Goal: Task Accomplishment & Management: Manage account settings

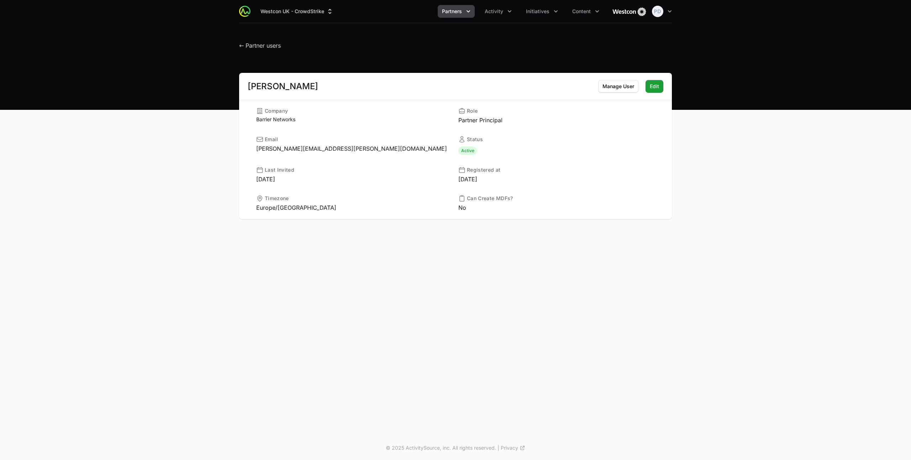
click at [459, 15] on button "Partners" at bounding box center [456, 11] width 37 height 13
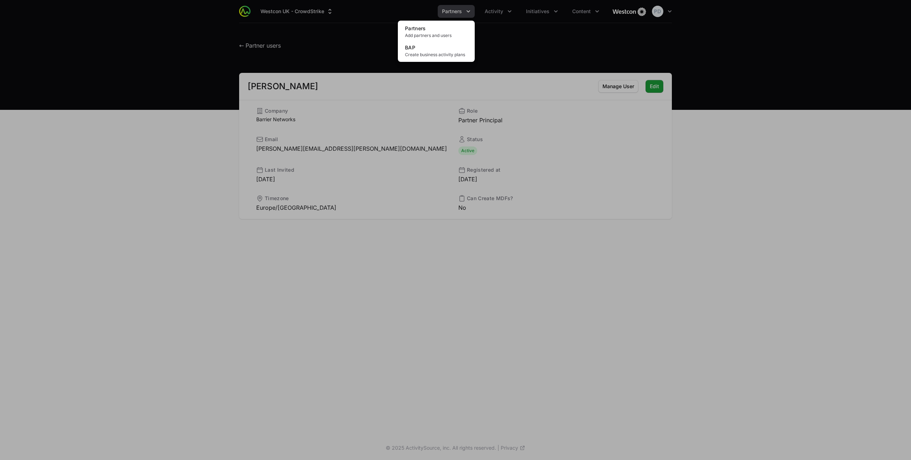
click at [532, 14] on div "Partners menu" at bounding box center [455, 230] width 911 height 460
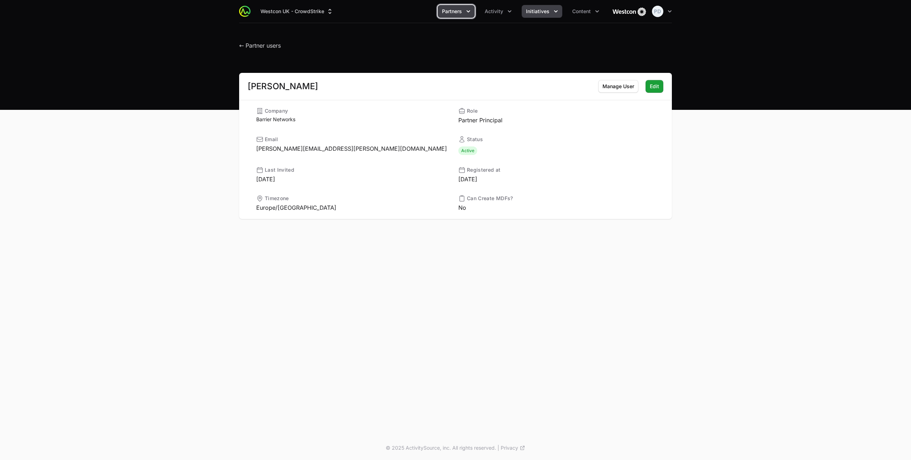
click at [552, 13] on icon "Initiatives menu" at bounding box center [555, 11] width 7 height 7
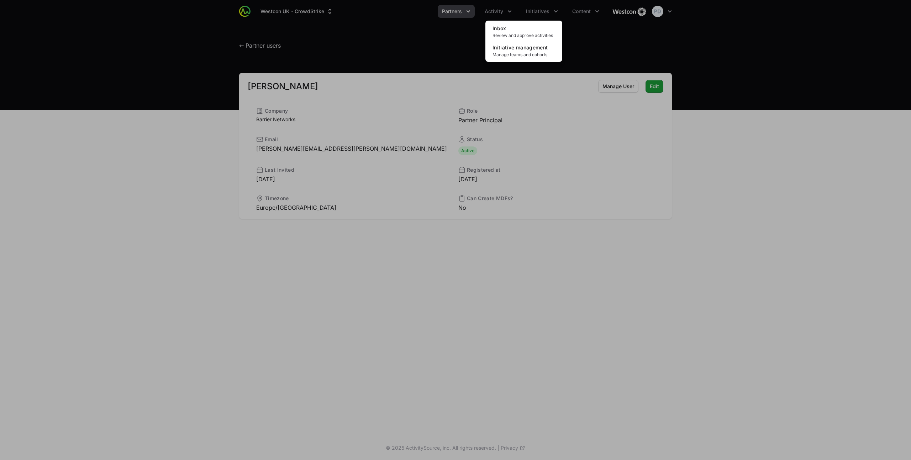
click at [573, 12] on div "Initiatives menu" at bounding box center [455, 230] width 911 height 460
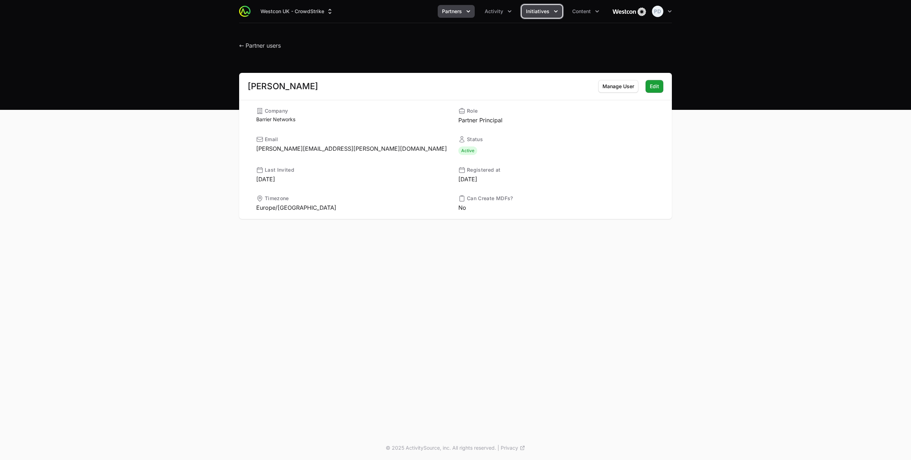
click at [549, 10] on button "Initiatives" at bounding box center [542, 11] width 41 height 13
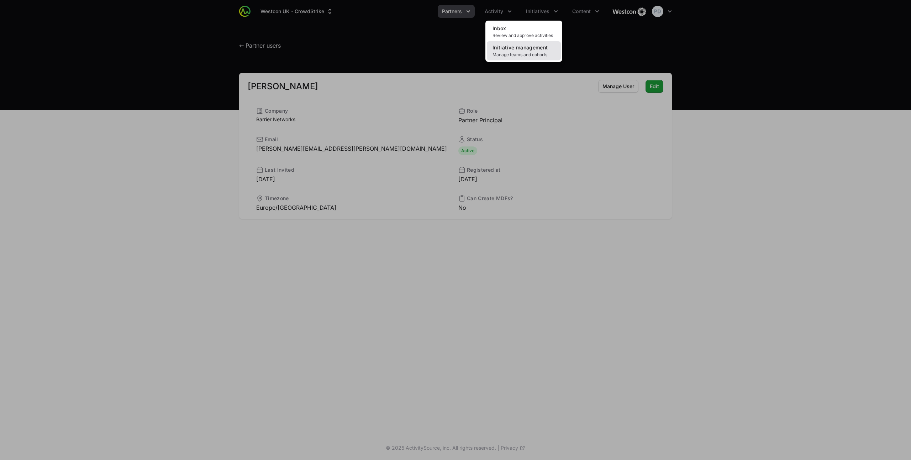
click at [525, 48] on span "Initiative management" at bounding box center [520, 47] width 55 height 6
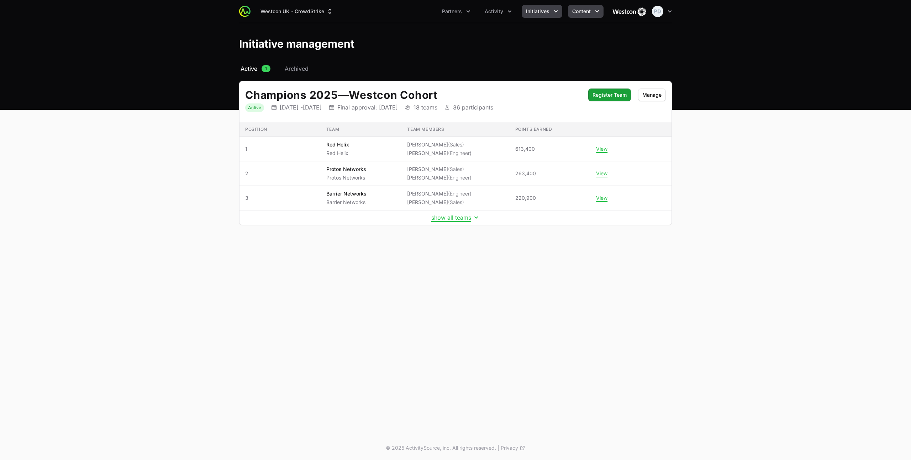
click at [594, 13] on icon "Content menu" at bounding box center [597, 11] width 7 height 7
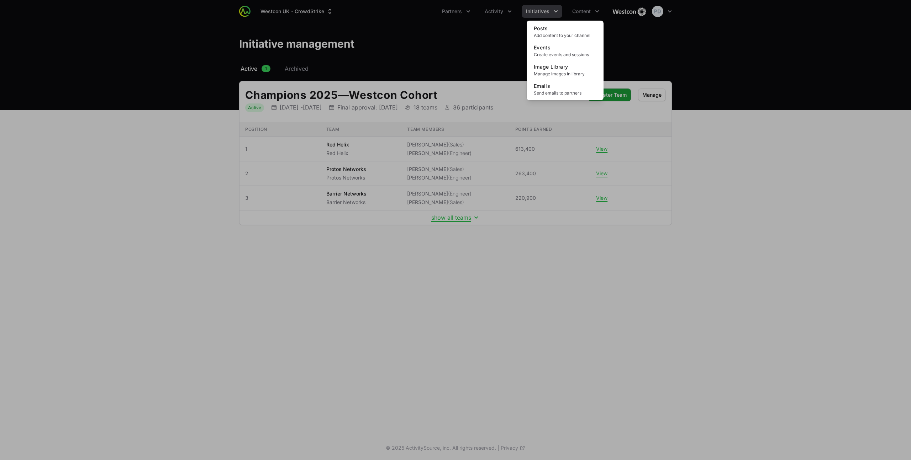
click at [588, 12] on div "Content menu" at bounding box center [455, 230] width 911 height 460
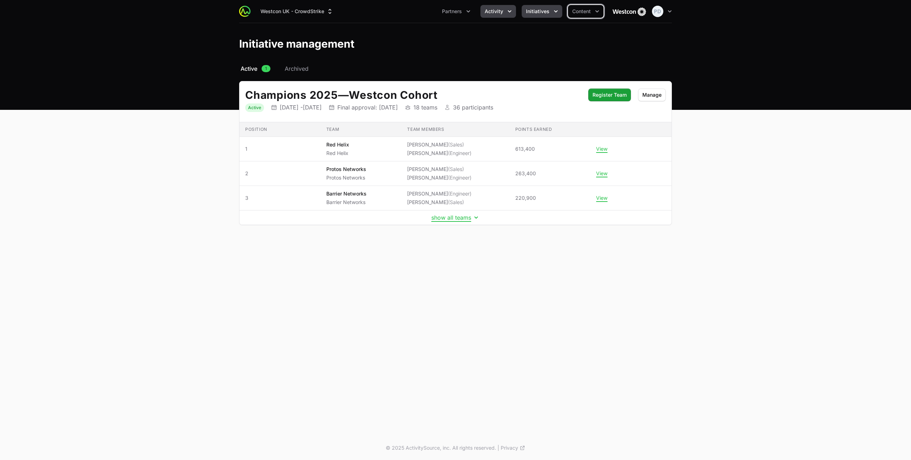
click at [502, 10] on span "Activity" at bounding box center [494, 11] width 19 height 7
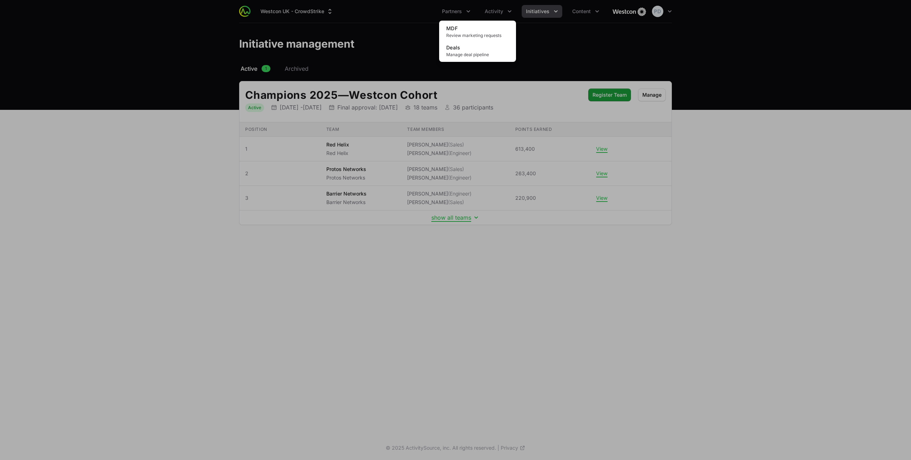
click at [499, 10] on div "Activity menu" at bounding box center [455, 230] width 911 height 460
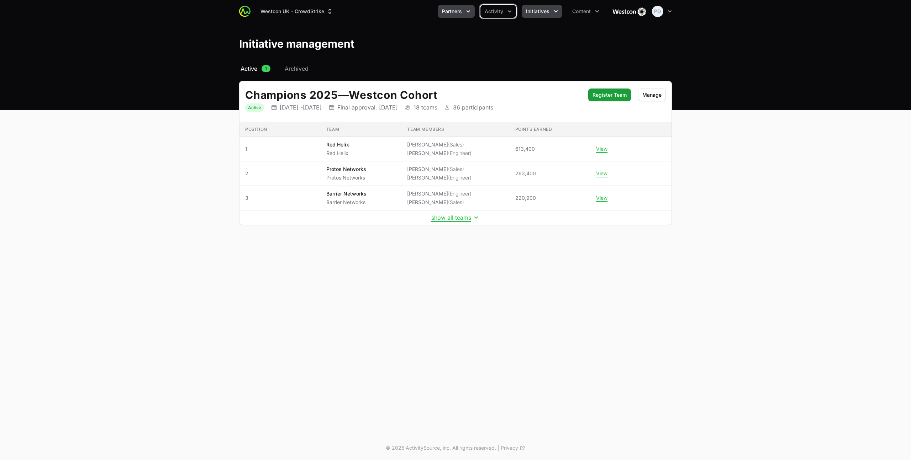
click at [452, 15] on button "Partners" at bounding box center [456, 11] width 37 height 13
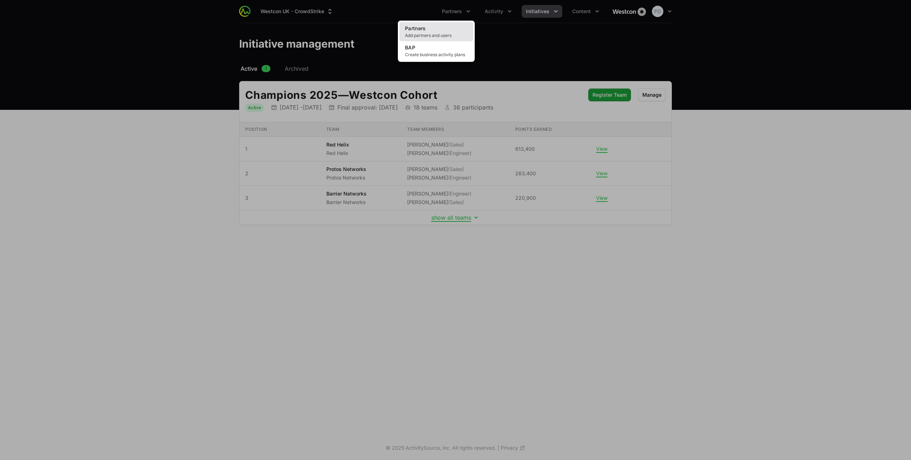
click at [439, 34] on span "Add partners and users" at bounding box center [436, 36] width 63 height 6
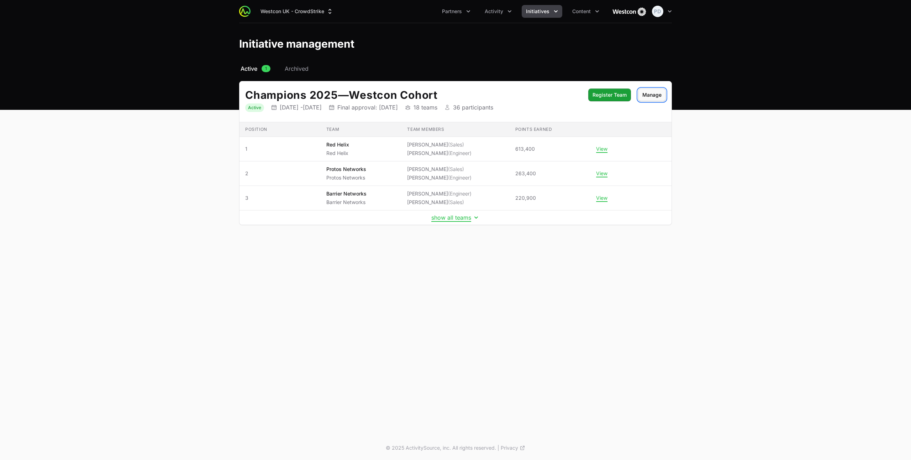
click at [648, 91] on span "Manage" at bounding box center [651, 95] width 19 height 9
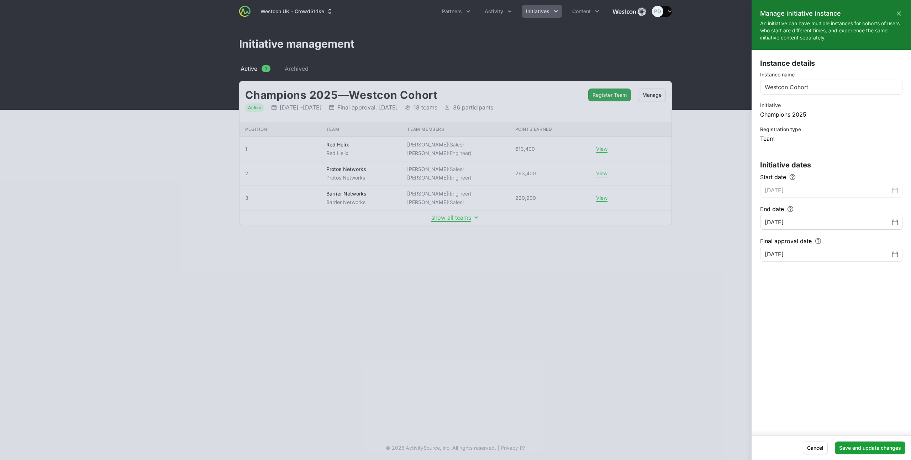
click at [825, 217] on div "[DATE]" at bounding box center [831, 222] width 142 height 15
click at [824, 221] on input "[DATE]" at bounding box center [828, 222] width 127 height 9
click at [899, 222] on div "[DATE]" at bounding box center [831, 222] width 142 height 15
click at [896, 222] on icon "Change date, October 1, 2026" at bounding box center [895, 223] width 6 height 6
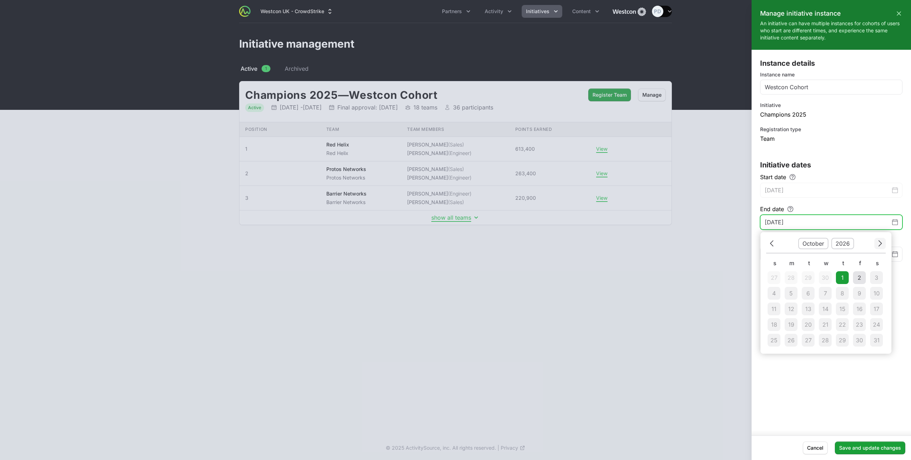
click at [884, 244] on button "Next" at bounding box center [879, 243] width 11 height 11
click at [879, 245] on icon "Choose date" at bounding box center [880, 244] width 4 height 10
click at [832, 340] on tr "27 28 29 30 31 1 2" at bounding box center [826, 341] width 120 height 16
click at [828, 340] on tr "27 28 29 30 31 1 2" at bounding box center [826, 341] width 120 height 16
type input "[DATE]"
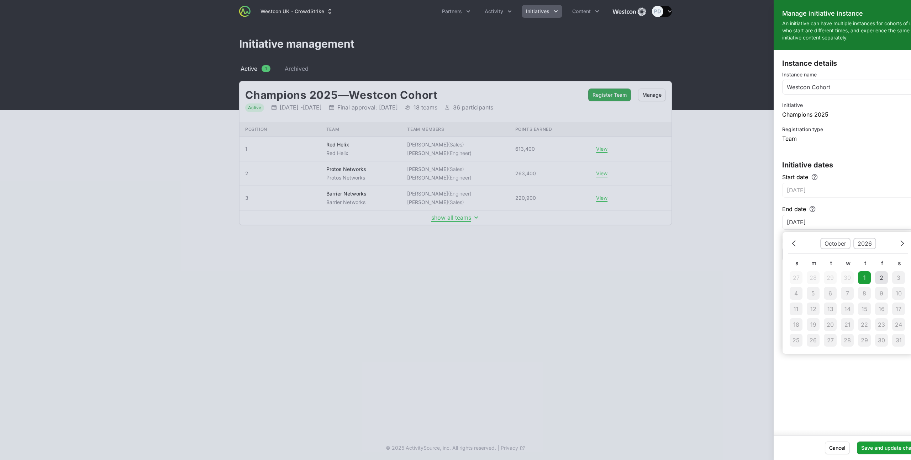
click at [739, 240] on div at bounding box center [455, 230] width 911 height 460
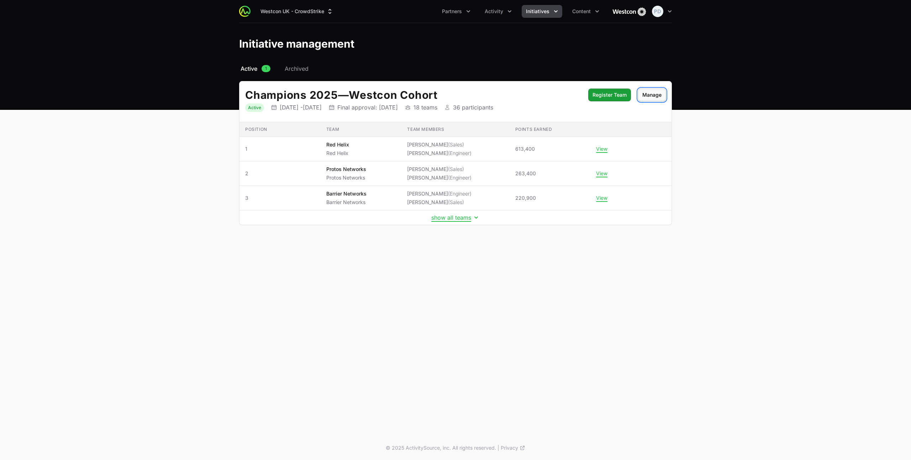
click at [647, 97] on span "Manage" at bounding box center [651, 95] width 19 height 9
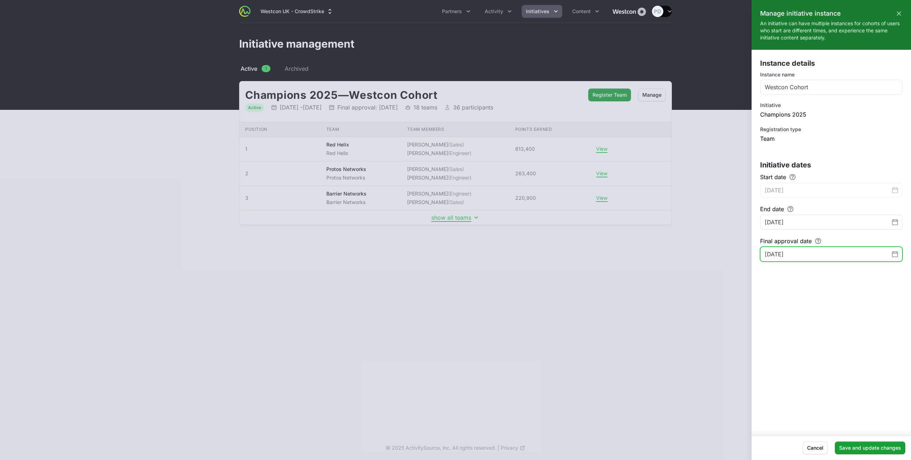
click at [897, 254] on icon "Change date, October 3, 2026" at bounding box center [895, 255] width 6 height 6
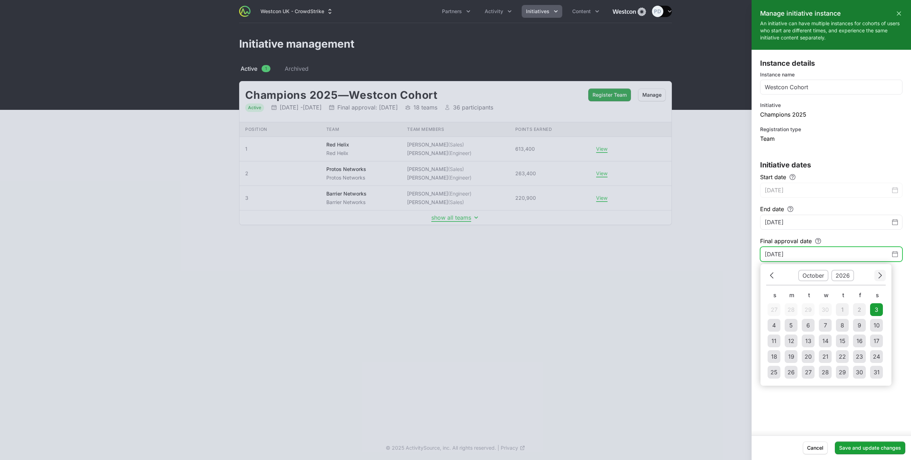
click at [881, 276] on icon "Choose date" at bounding box center [880, 276] width 3 height 6
click at [884, 275] on button "Next" at bounding box center [879, 275] width 11 height 11
click at [843, 373] on div "31" at bounding box center [842, 372] width 6 height 9
type input "[DATE]"
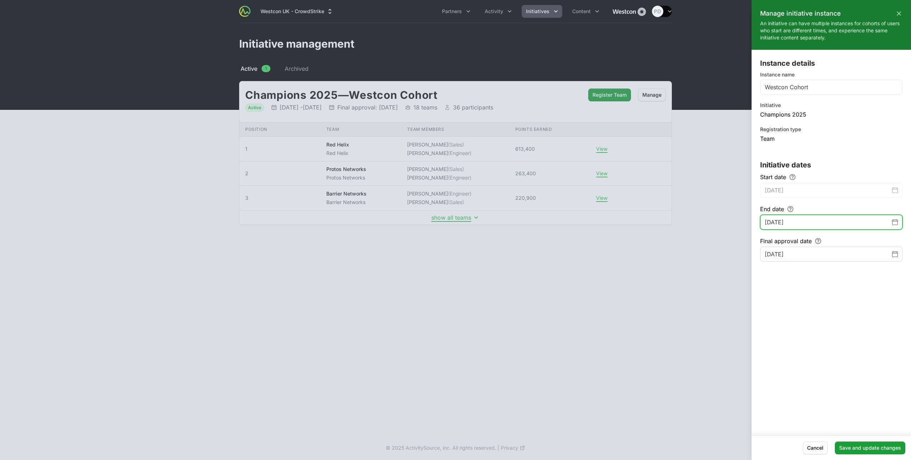
click at [897, 222] on icon "Change date, October 1, 2026" at bounding box center [895, 223] width 6 height 6
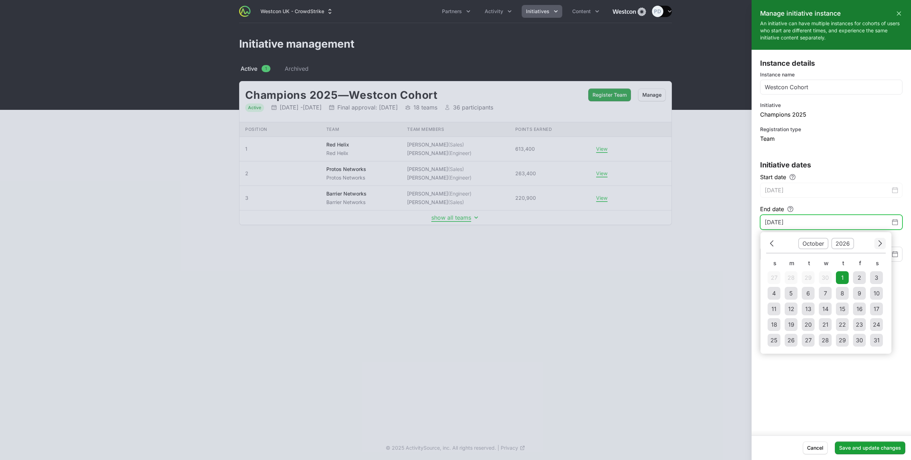
click at [878, 240] on icon "Choose date" at bounding box center [880, 244] width 4 height 10
click at [878, 241] on icon "Choose date" at bounding box center [880, 244] width 4 height 10
click at [824, 342] on div "30" at bounding box center [825, 340] width 7 height 9
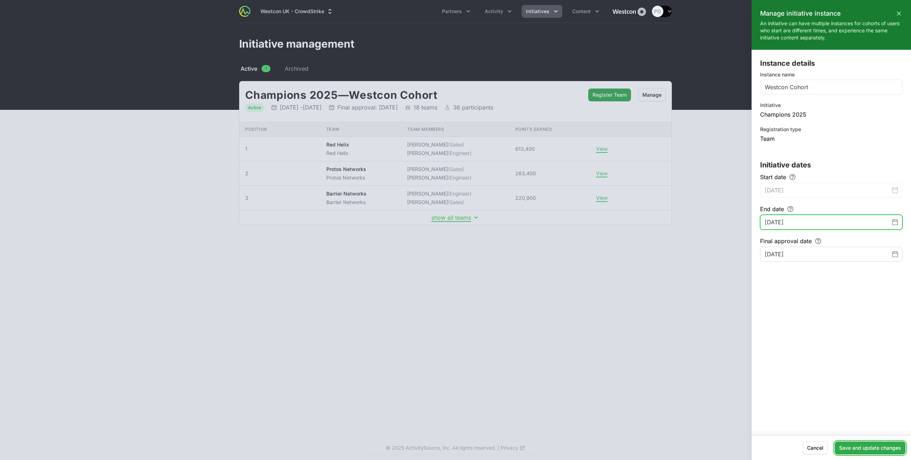
click at [869, 447] on span "Save and update changes" at bounding box center [870, 448] width 62 height 9
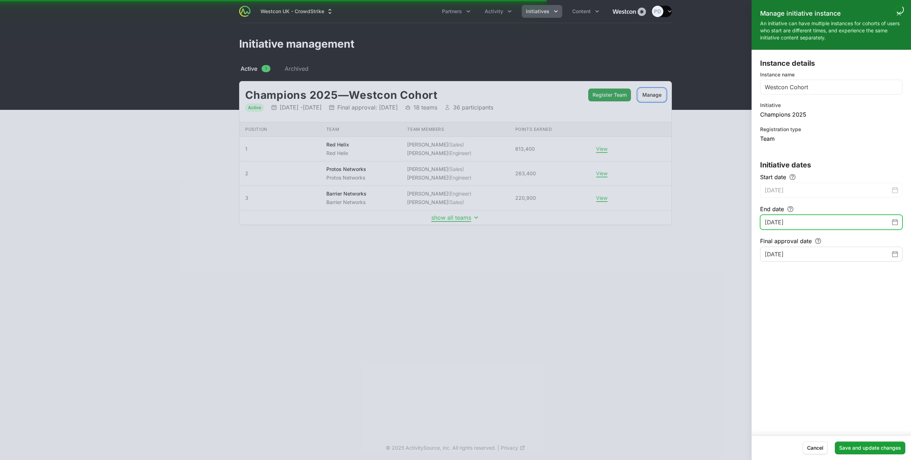
type input "[DATE]"
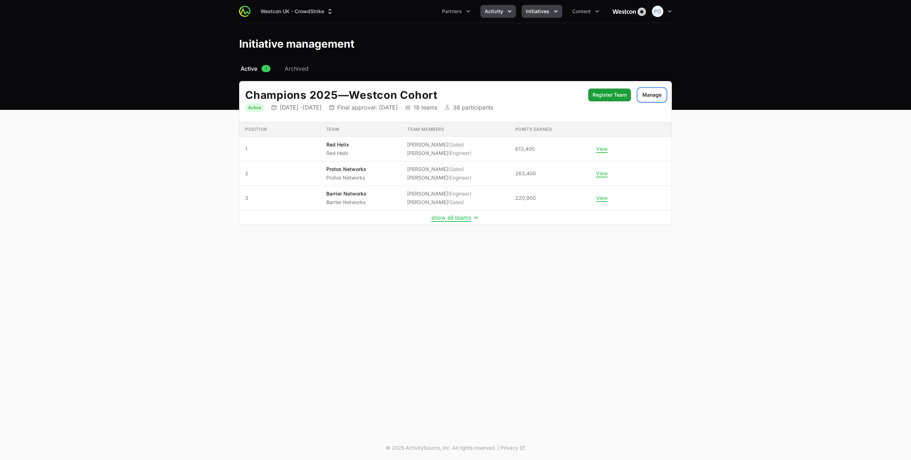
click at [496, 9] on span "Activity" at bounding box center [494, 11] width 19 height 7
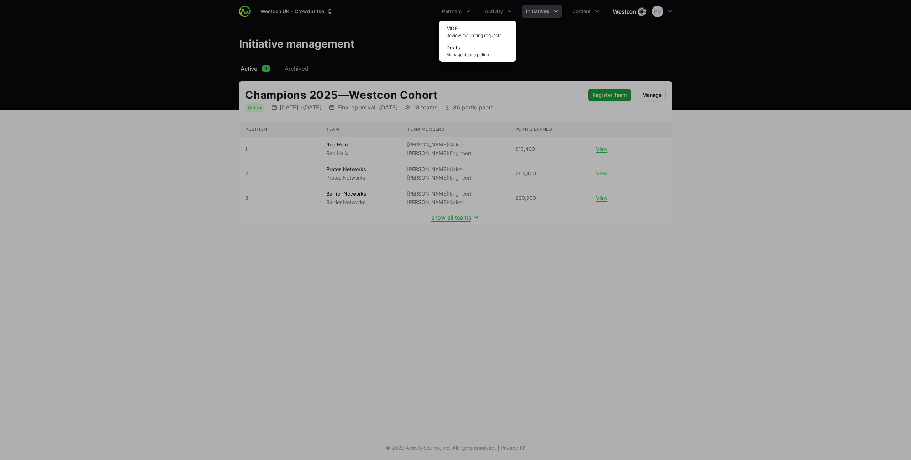
click at [460, 8] on div "Activity menu" at bounding box center [455, 230] width 911 height 460
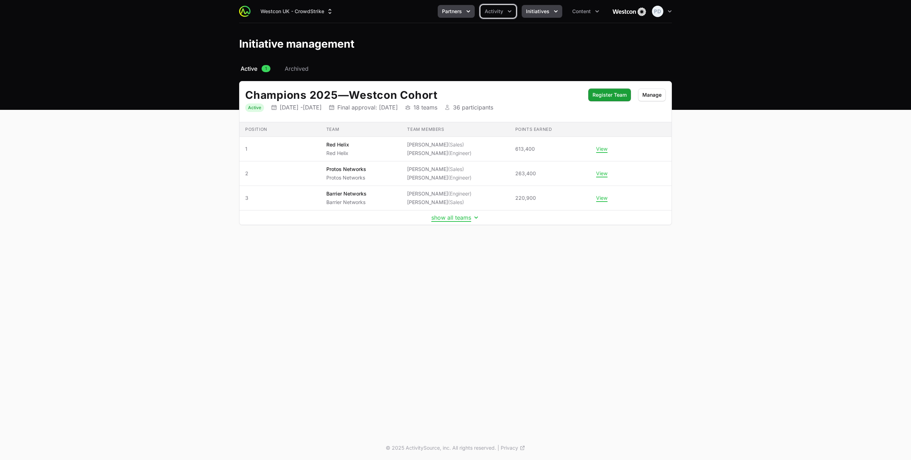
click at [462, 9] on span "Partners" at bounding box center [452, 11] width 20 height 7
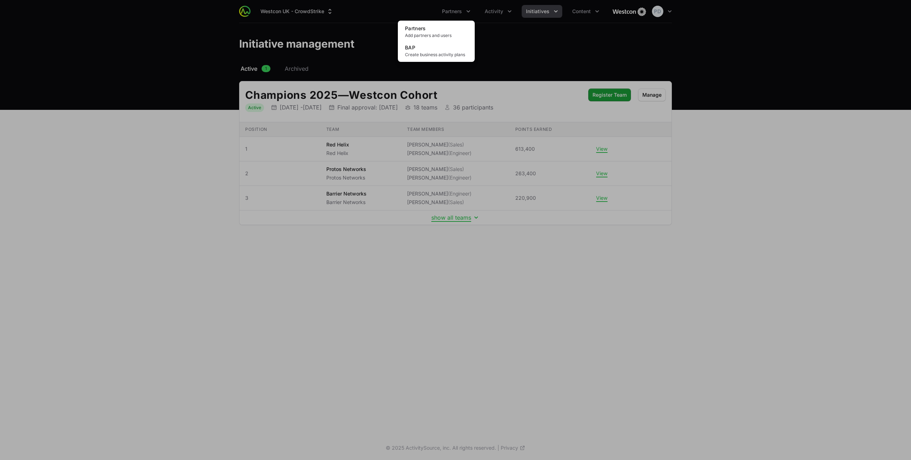
click at [492, 10] on div "Partners menu" at bounding box center [455, 230] width 911 height 460
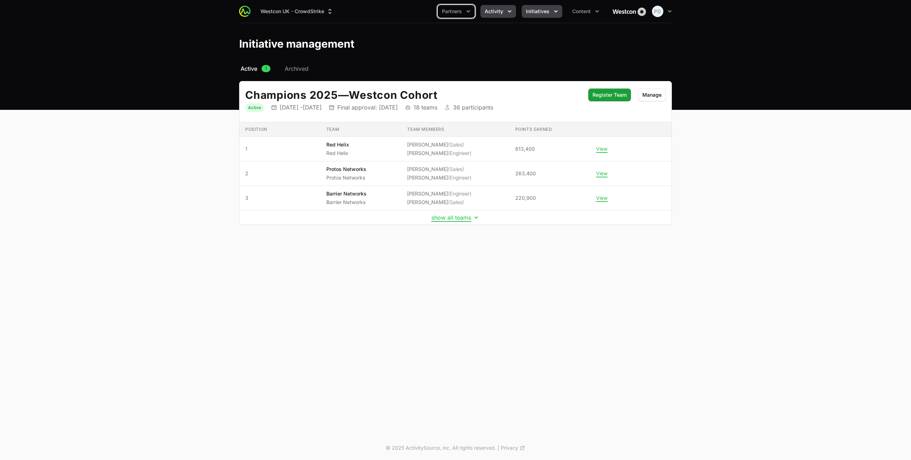
click at [500, 13] on span "Activity" at bounding box center [494, 11] width 19 height 7
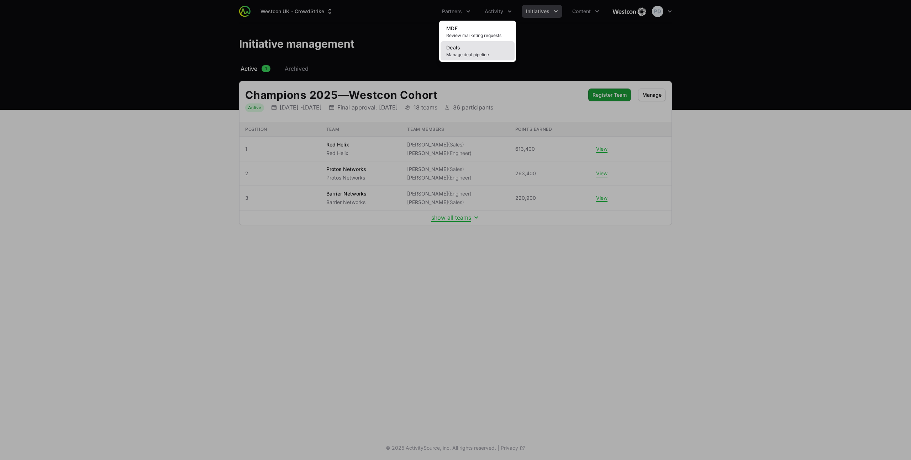
click at [477, 49] on link "Deals Manage deal pipeline" at bounding box center [478, 50] width 74 height 19
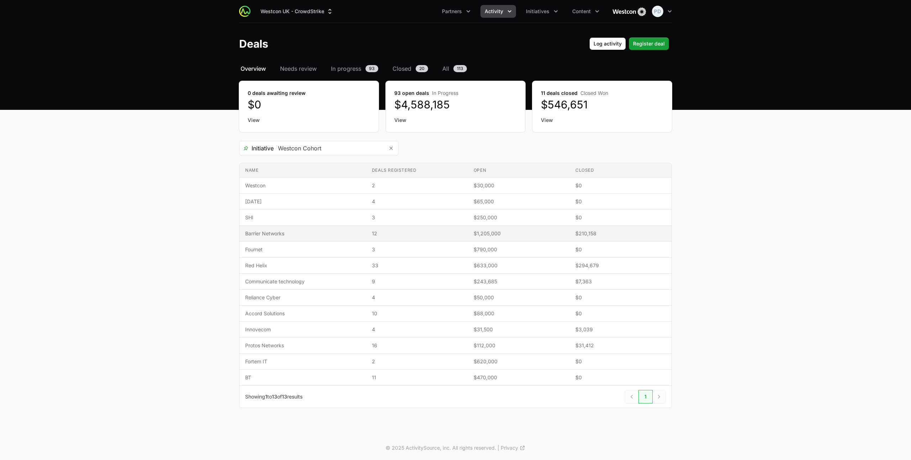
click at [302, 236] on span "Barrier Networks" at bounding box center [302, 233] width 115 height 7
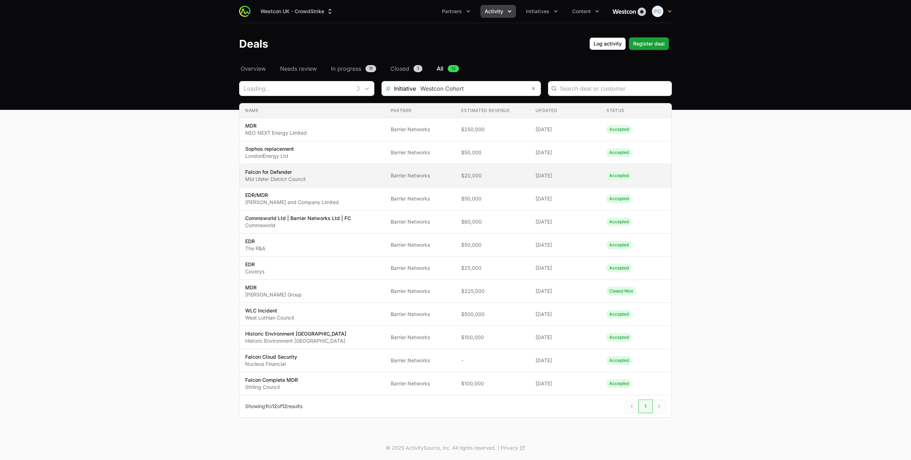
type input "Barrier Networks"
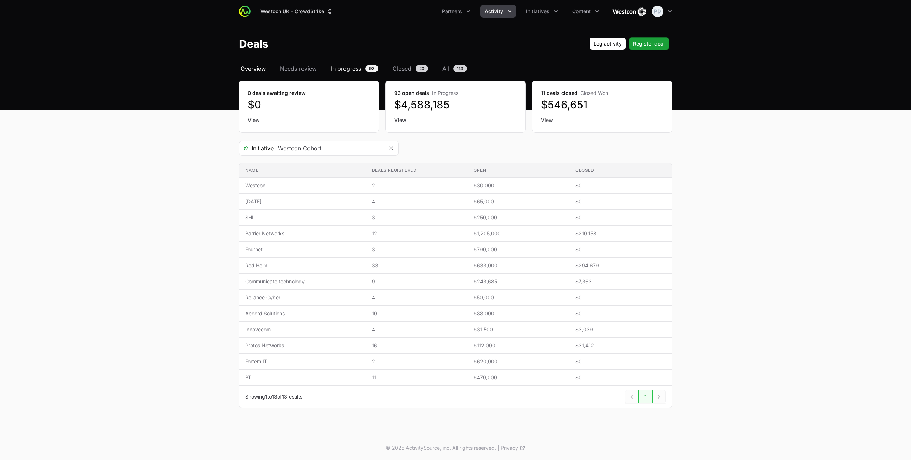
click at [359, 69] on span "In progress" at bounding box center [346, 68] width 30 height 9
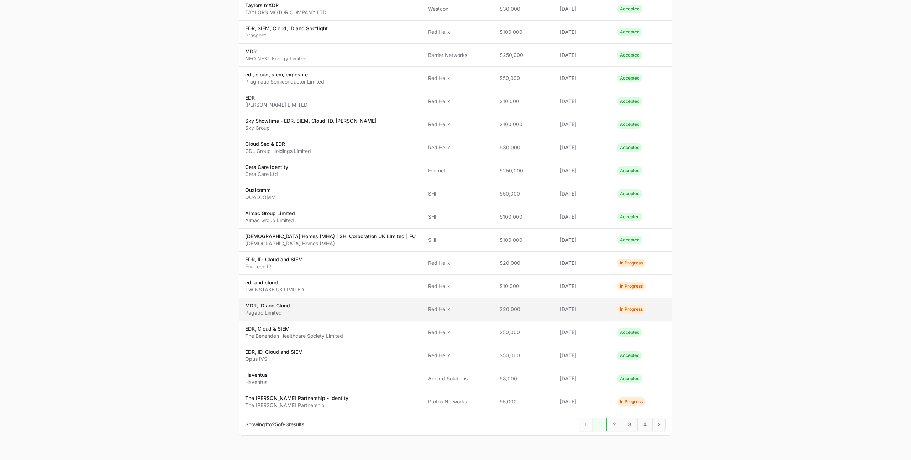
scroll to position [300, 0]
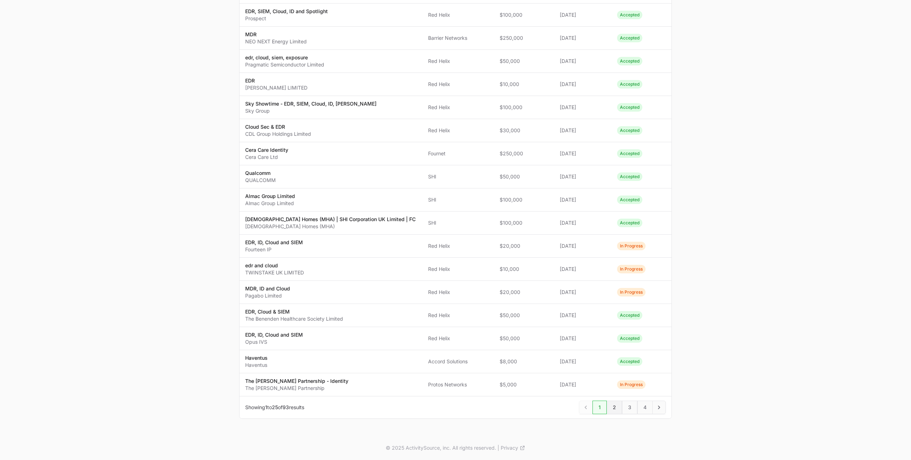
click at [612, 408] on span "2" at bounding box center [614, 408] width 15 height 14
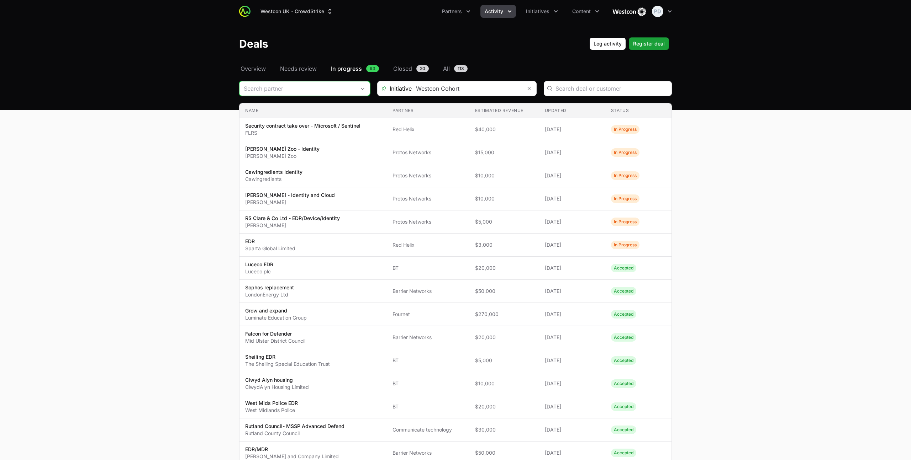
click at [339, 86] on input "Deals Filters" at bounding box center [297, 88] width 116 height 14
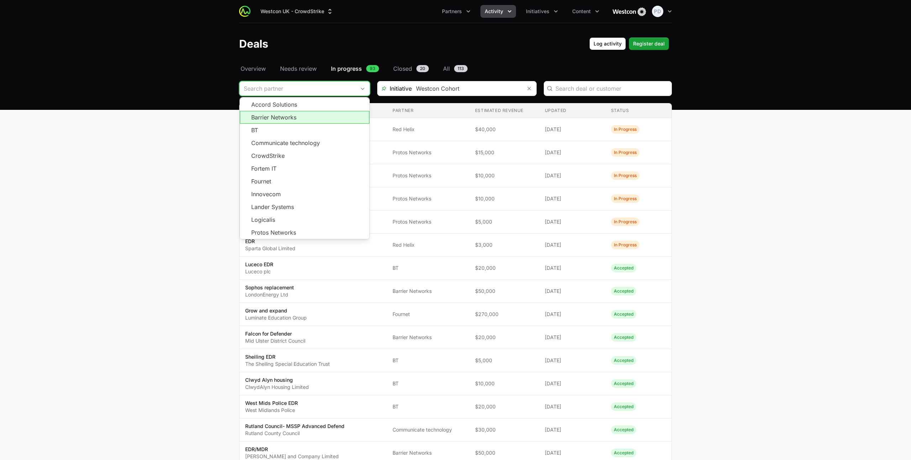
click at [287, 120] on li "Barrier Networks" at bounding box center [305, 117] width 130 height 13
type input "Barrier Networks"
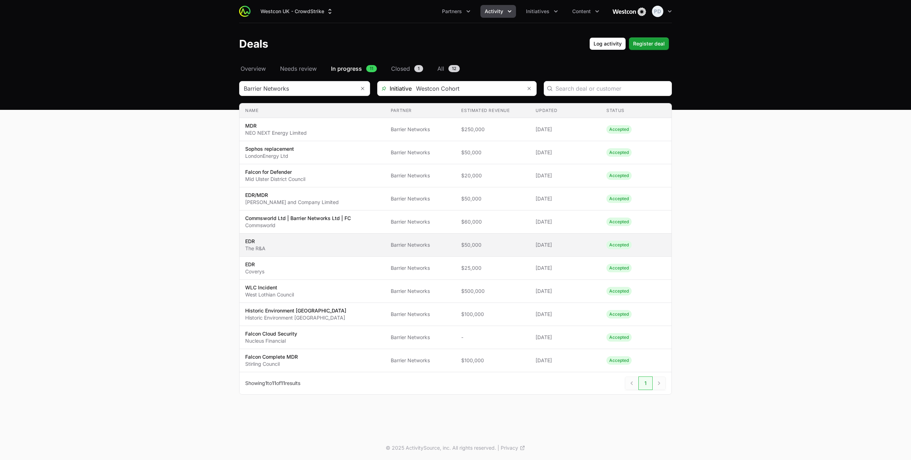
click at [294, 246] on span "EDR The R&A" at bounding box center [312, 245] width 134 height 14
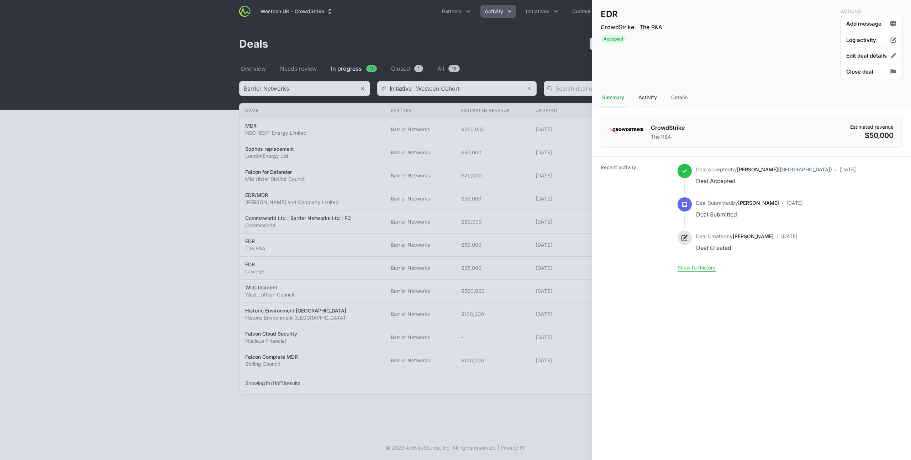
click at [651, 100] on div "Activity" at bounding box center [647, 97] width 21 height 19
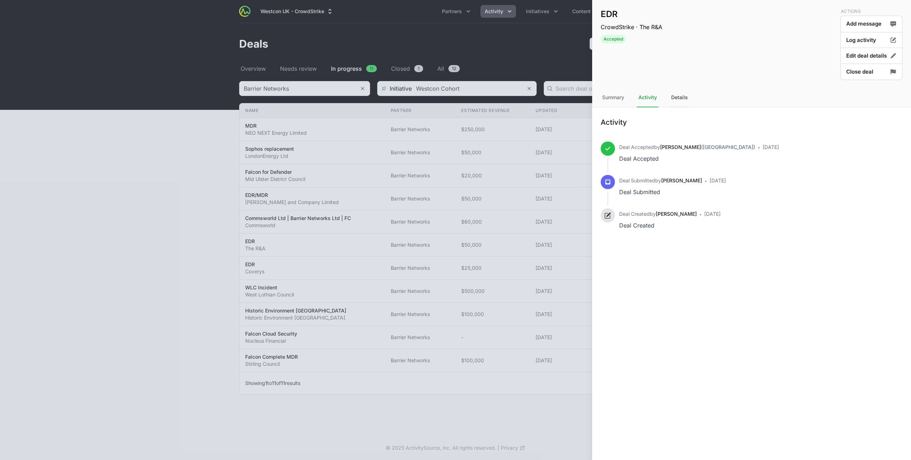
click at [684, 97] on div "Details" at bounding box center [680, 97] width 20 height 19
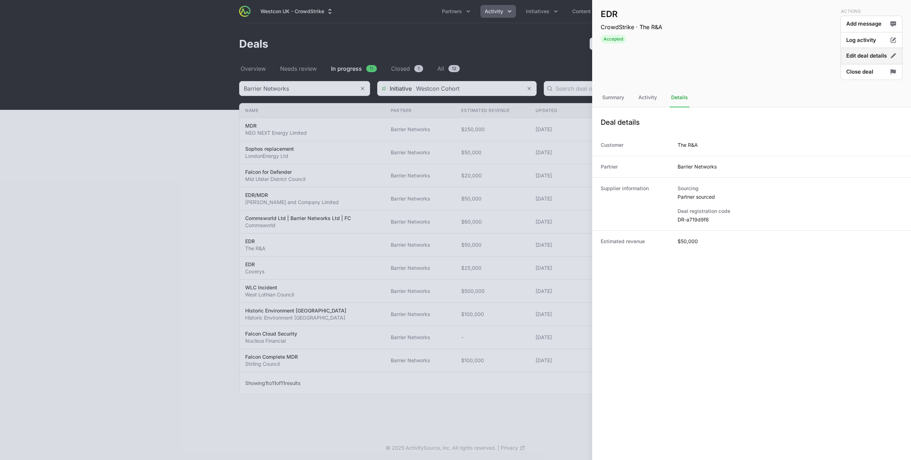
click at [873, 54] on button "Edit deal details" at bounding box center [872, 56] width 62 height 17
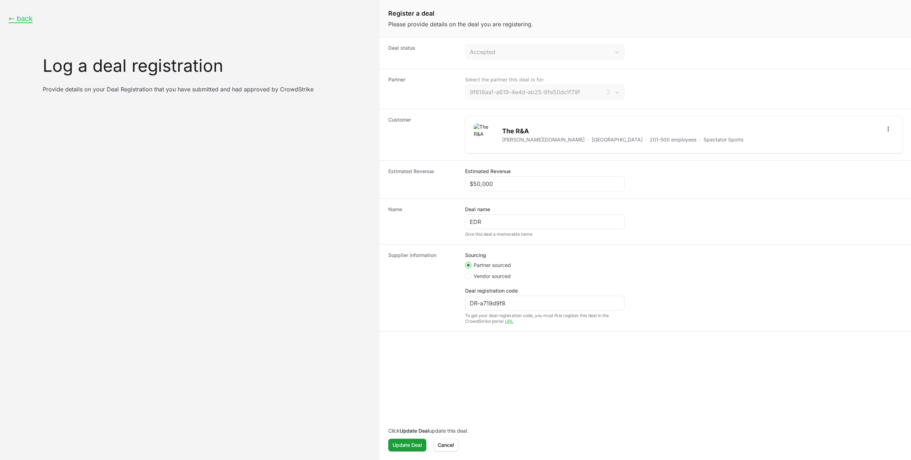
type input "Barrier Networks"
click at [447, 449] on span "Cancel" at bounding box center [446, 445] width 16 height 9
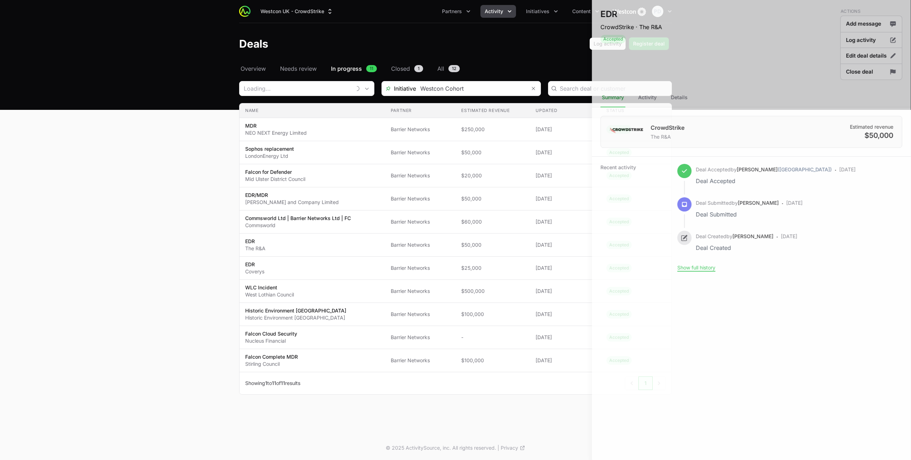
type input "Barrier Networks"
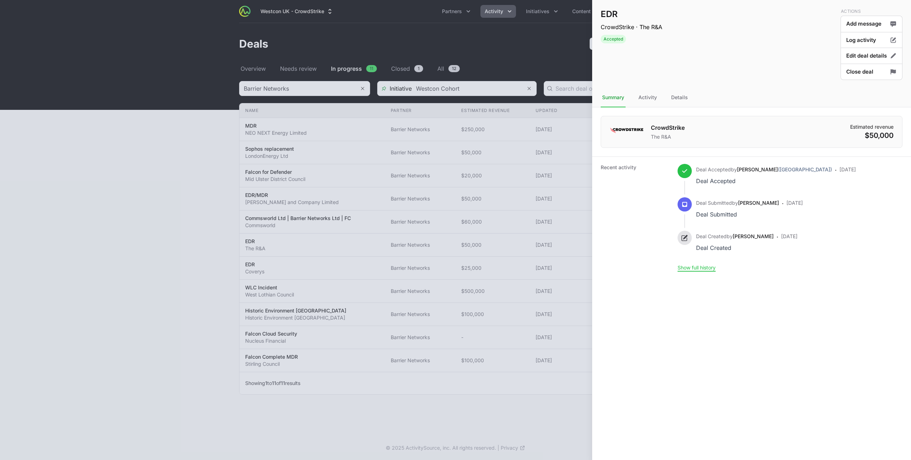
click at [442, 89] on div at bounding box center [455, 230] width 911 height 460
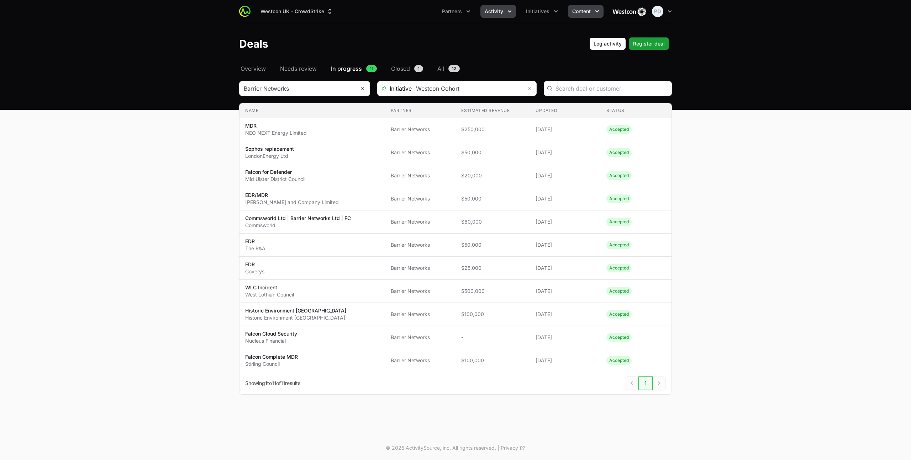
click at [581, 14] on span "Content" at bounding box center [581, 11] width 19 height 7
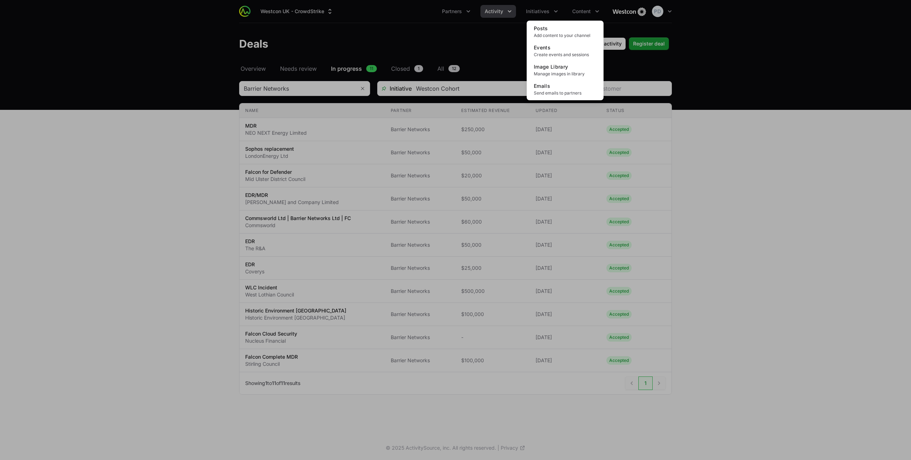
click at [581, 14] on div "Content menu" at bounding box center [455, 230] width 911 height 460
